Goal: Transaction & Acquisition: Purchase product/service

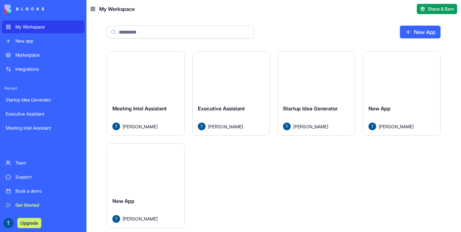
click at [30, 222] on button "Upgrade" at bounding box center [29, 223] width 24 height 10
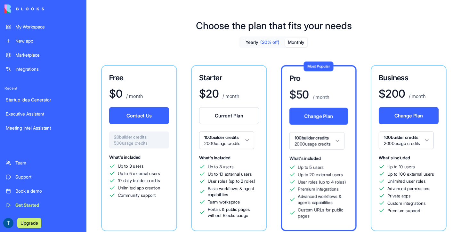
click at [28, 227] on button "Upgrade" at bounding box center [29, 223] width 24 height 10
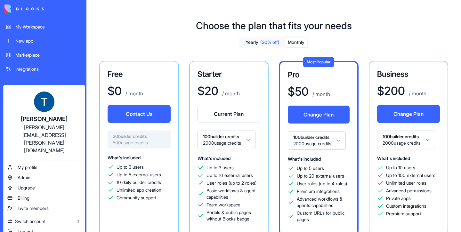
drag, startPoint x: 4, startPoint y: 223, endPoint x: 9, endPoint y: 224, distance: 4.2
click at [30, 162] on div "My profile" at bounding box center [44, 167] width 79 height 10
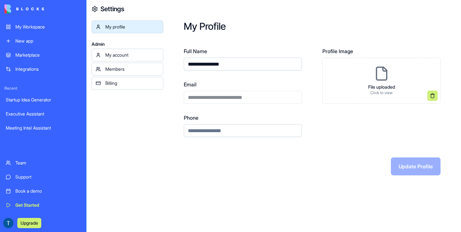
click at [123, 59] on link "My account" at bounding box center [128, 55] width 72 height 13
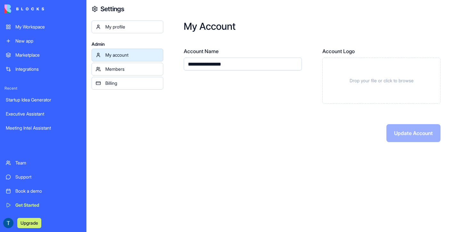
click at [119, 86] on link "Billing" at bounding box center [128, 83] width 72 height 13
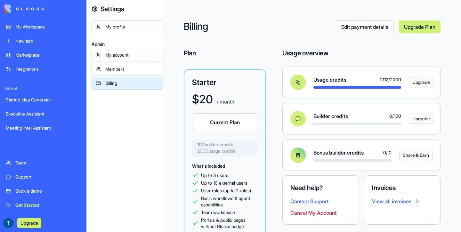
scroll to position [13, 0]
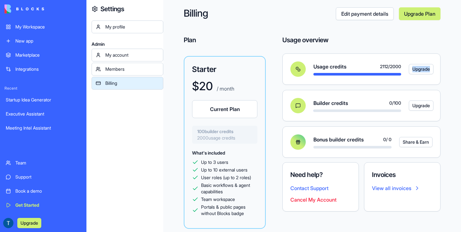
click at [420, 70] on button "Upgrade" at bounding box center [421, 69] width 25 height 10
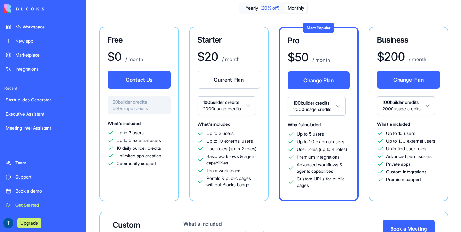
scroll to position [48, 0]
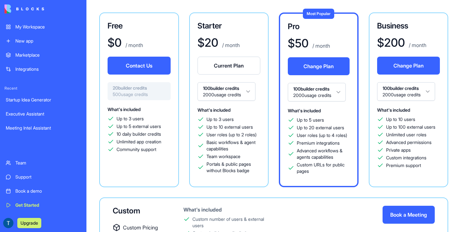
click at [253, 101] on div "Starter $ 20 / month Current Plan 100 builder credits 2000 usage credits What's…" at bounding box center [229, 99] width 80 height 175
click at [250, 93] on html "My Workspace New app Marketplace Integrations Recent Startup Idea Generator Exe…" at bounding box center [230, 116] width 461 height 232
click at [279, 185] on html "My Workspace New app Marketplace Integrations Recent Startup Idea Generator Exe…" at bounding box center [230, 116] width 461 height 232
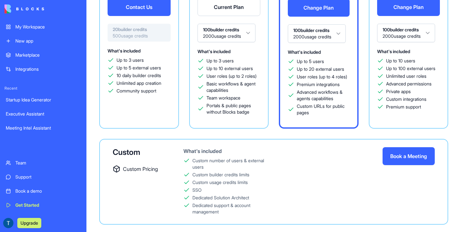
scroll to position [124, 0]
